Goal: Task Accomplishment & Management: Complete application form

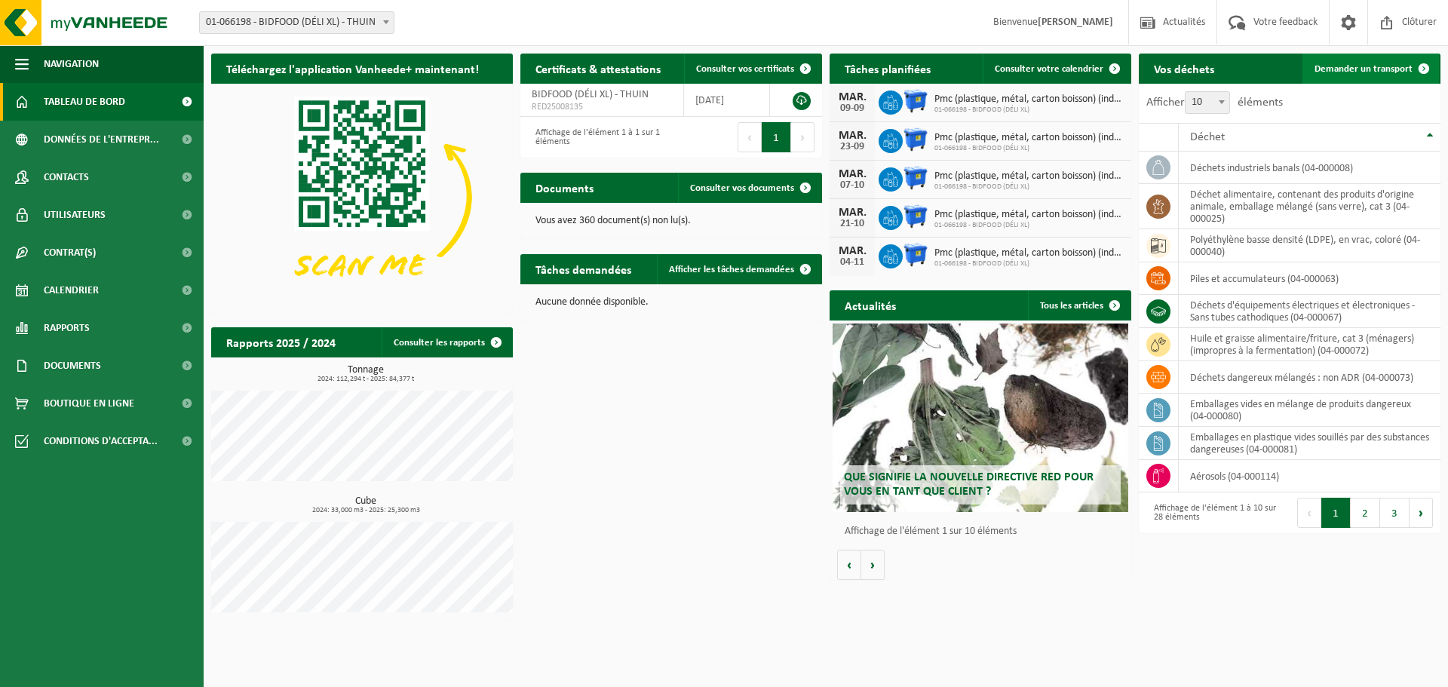
click at [1375, 72] on span "Demander un transport" at bounding box center [1363, 69] width 98 height 10
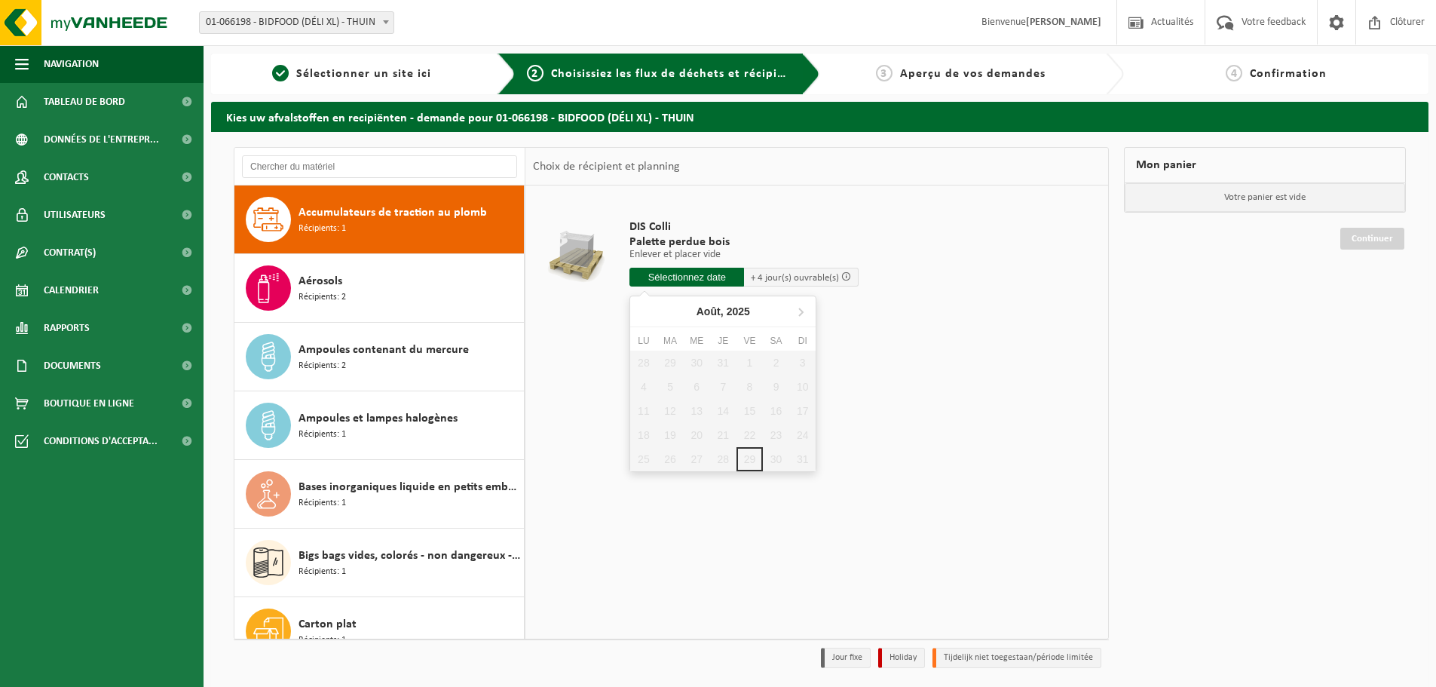
click at [684, 275] on input "text" at bounding box center [687, 277] width 115 height 19
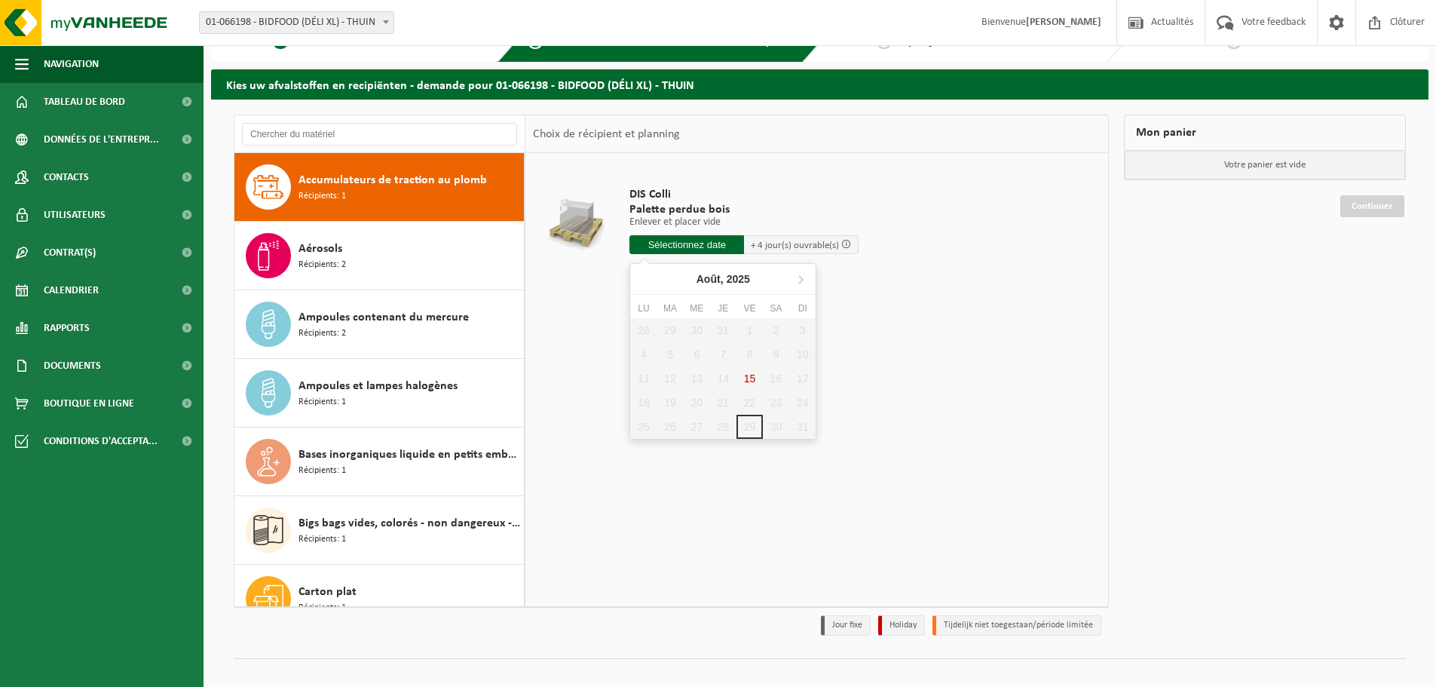
scroll to position [50, 0]
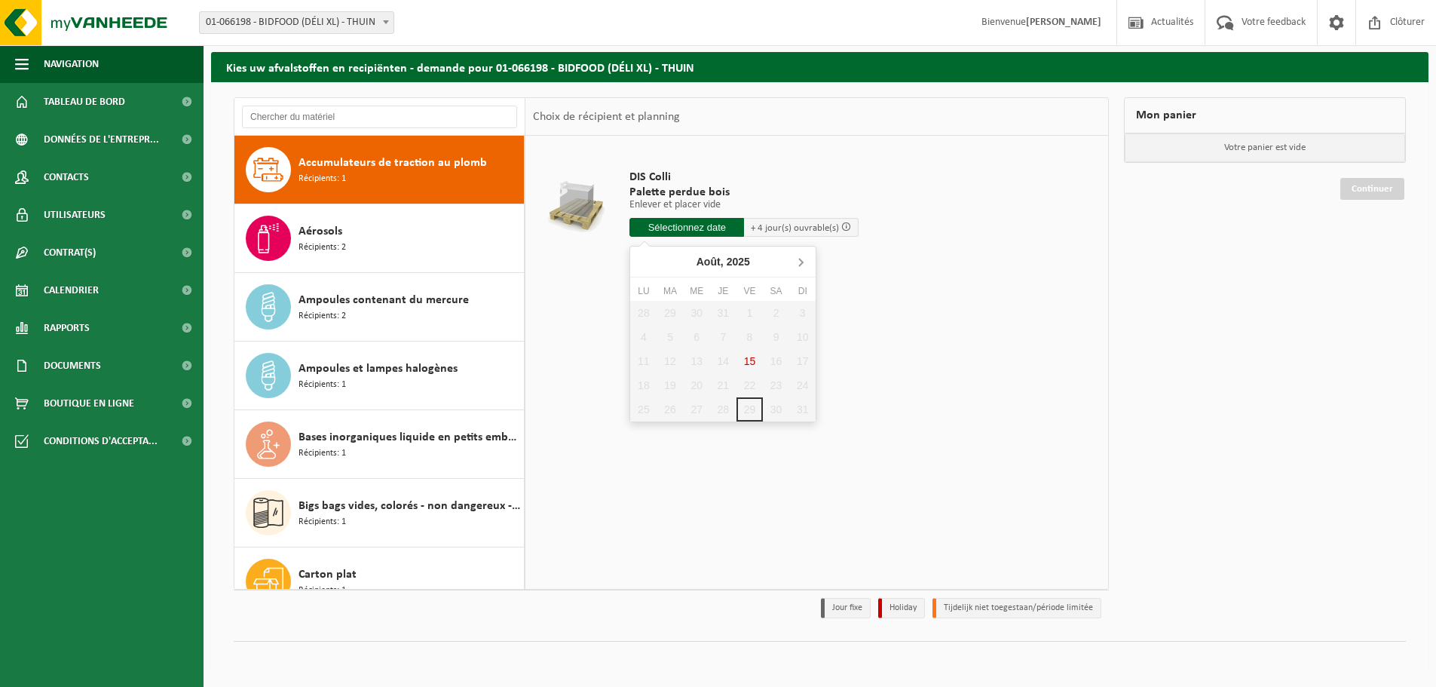
click at [798, 263] on icon at bounding box center [801, 262] width 24 height 24
click at [642, 312] on div "1" at bounding box center [643, 313] width 26 height 24
type input "à partir de 2025-09-01"
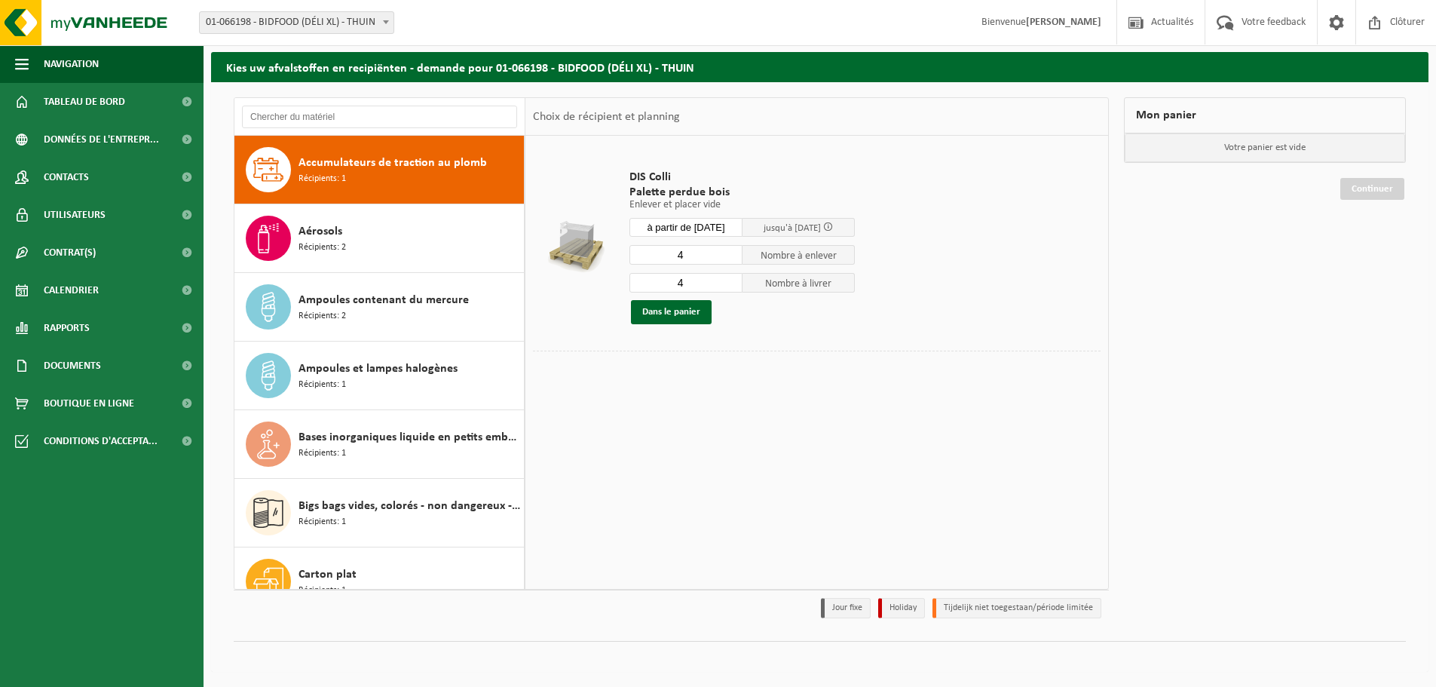
click at [689, 253] on input "4" at bounding box center [686, 255] width 113 height 20
type input "2"
click at [693, 284] on input "4" at bounding box center [686, 283] width 113 height 20
type input "0"
click at [674, 310] on button "Dans le panier" at bounding box center [671, 312] width 81 height 24
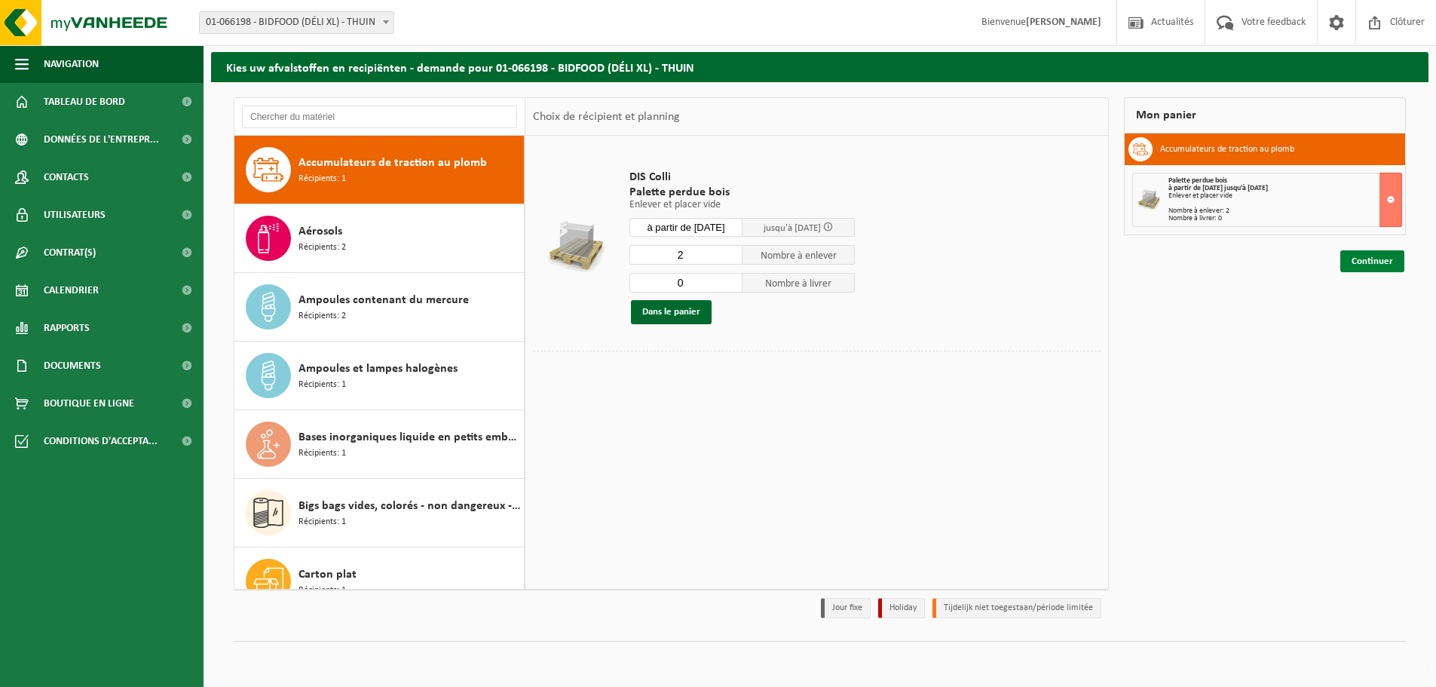
click at [1372, 260] on link "Continuer" at bounding box center [1372, 261] width 64 height 22
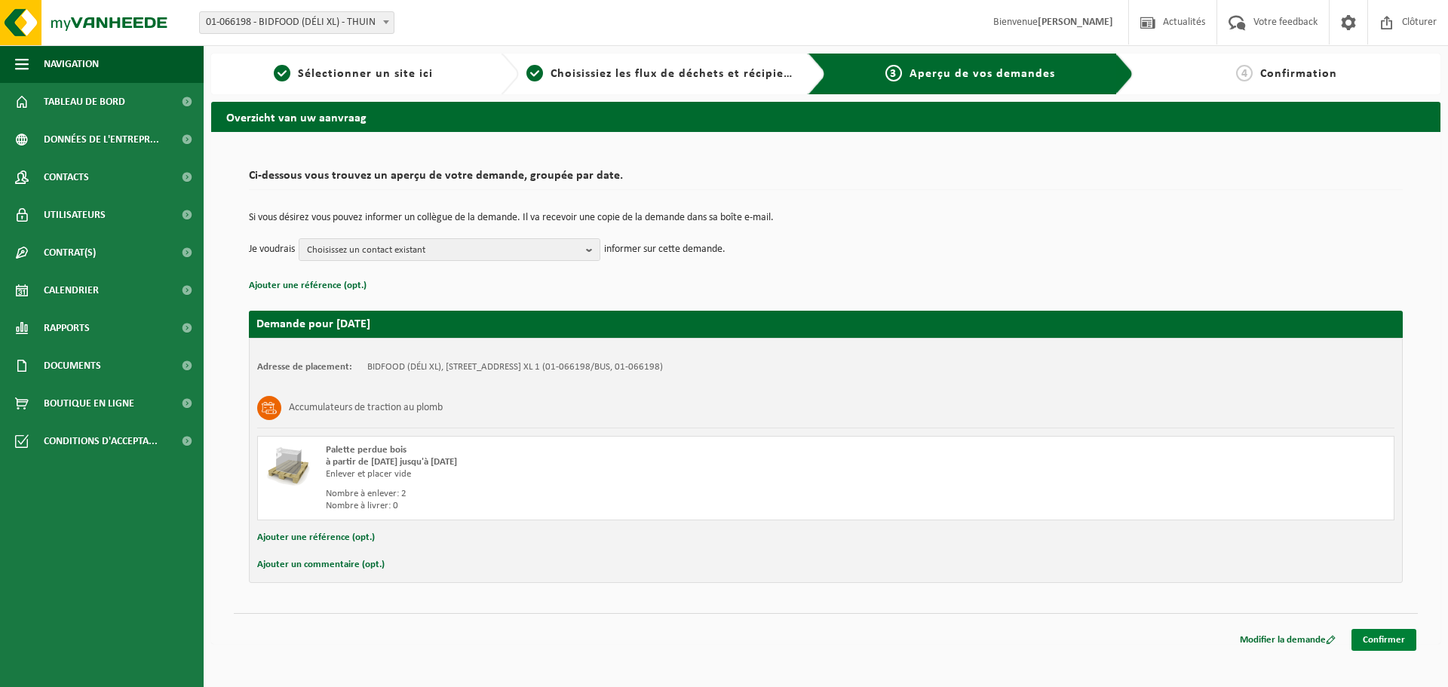
click at [1389, 642] on link "Confirmer" at bounding box center [1383, 640] width 65 height 22
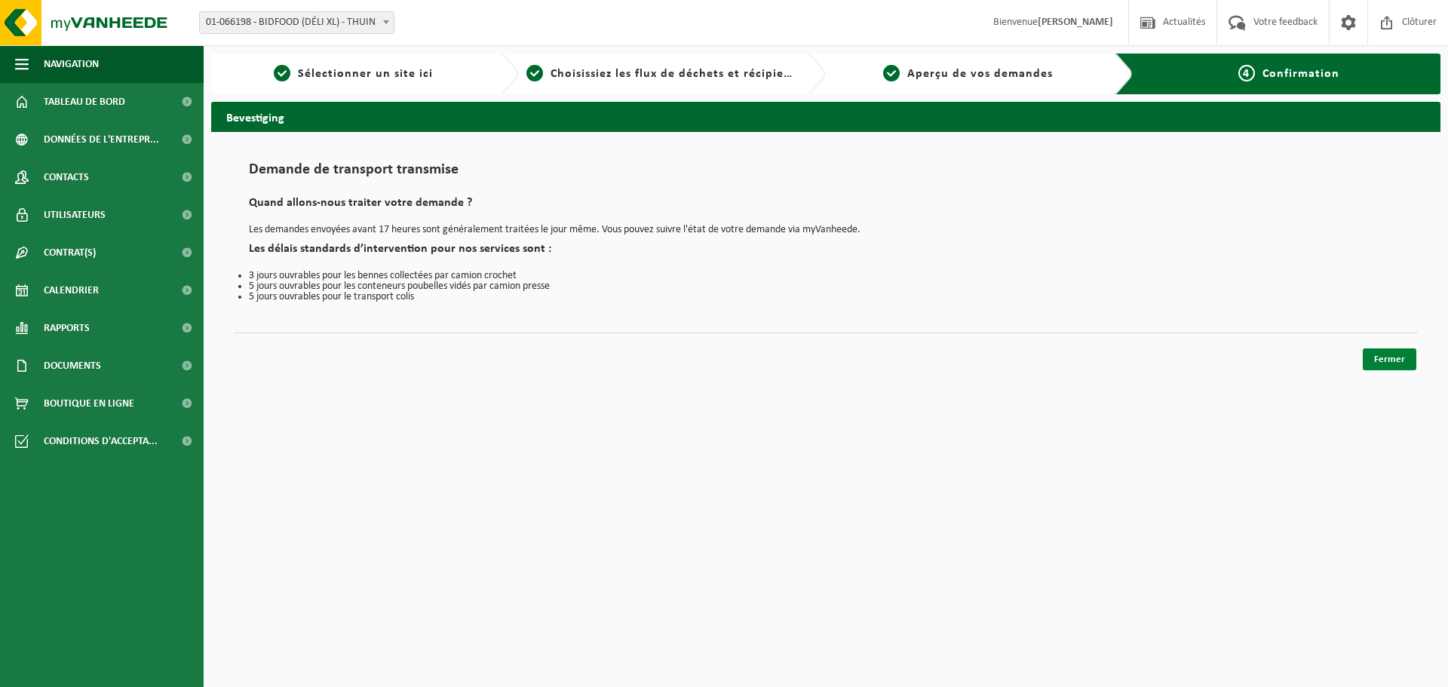
click at [1402, 358] on link "Fermer" at bounding box center [1389, 359] width 54 height 22
